Goal: Use online tool/utility: Utilize a website feature to perform a specific function

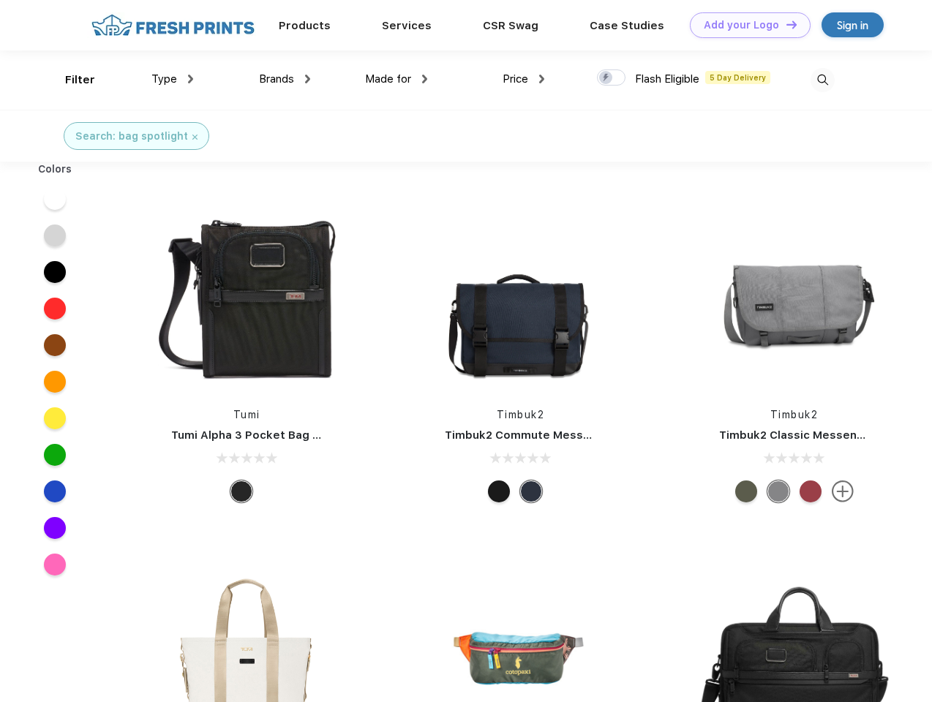
click at [745, 25] on link "Add your Logo Design Tool" at bounding box center [750, 25] width 121 height 26
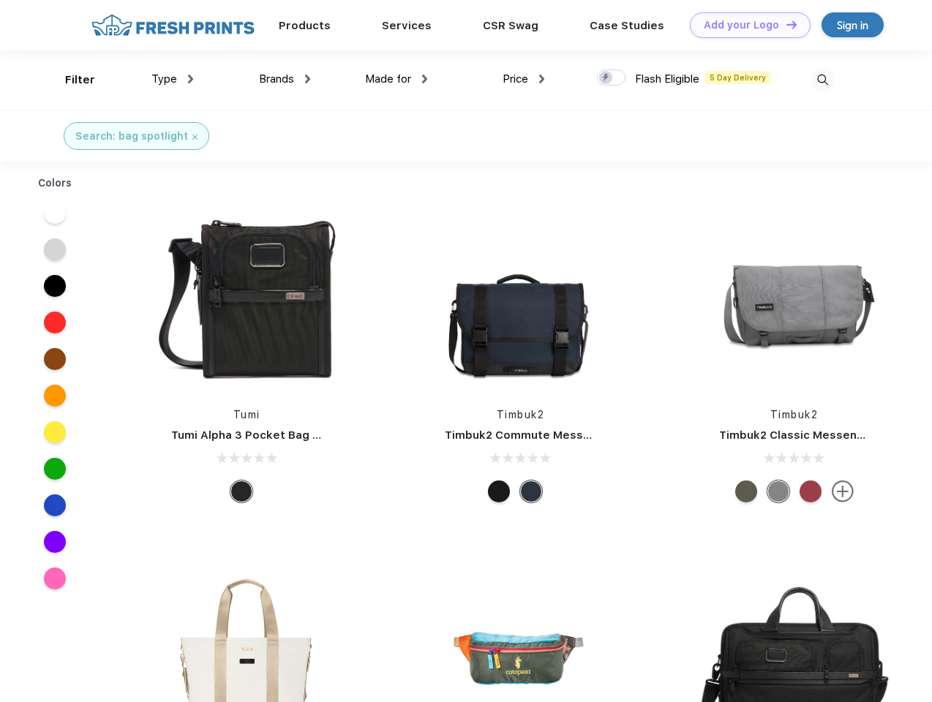
click at [0, 0] on div "Design Tool" at bounding box center [0, 0] width 0 height 0
click at [785, 24] on link "Add your Logo Design Tool" at bounding box center [750, 25] width 121 height 26
click at [70, 80] on div "Filter" at bounding box center [80, 80] width 30 height 17
click at [173, 79] on span "Type" at bounding box center [164, 78] width 26 height 13
click at [285, 79] on span "Brands" at bounding box center [276, 78] width 35 height 13
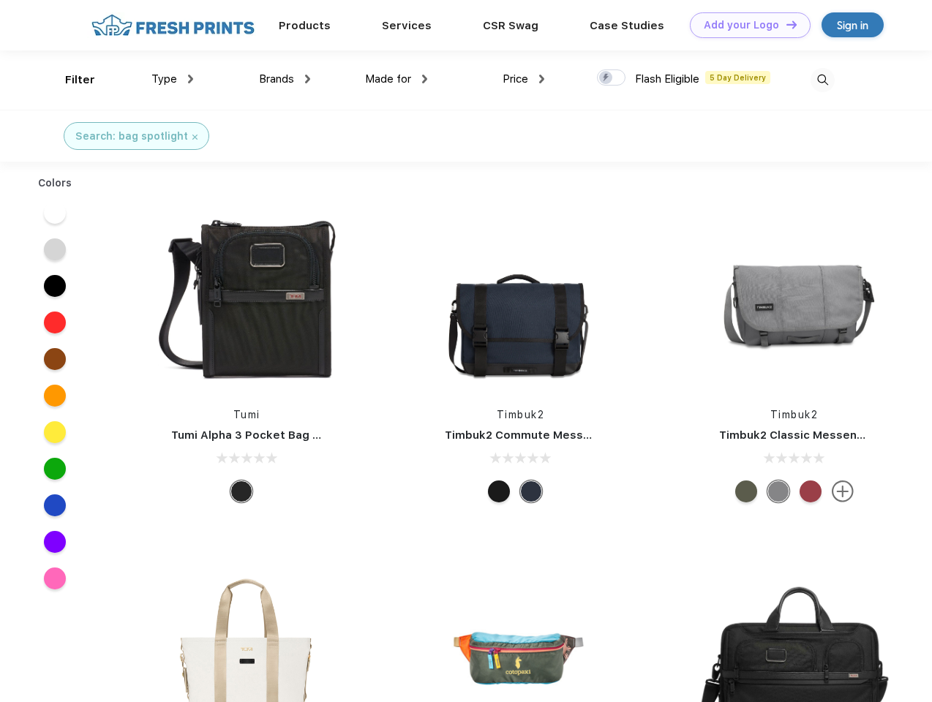
click at [396, 79] on span "Made for" at bounding box center [388, 78] width 46 height 13
click at [524, 79] on span "Price" at bounding box center [516, 78] width 26 height 13
click at [612, 78] on div at bounding box center [611, 77] width 29 height 16
click at [606, 78] on input "checkbox" at bounding box center [602, 74] width 10 height 10
click at [822, 80] on img at bounding box center [823, 80] width 24 height 24
